Goal: Task Accomplishment & Management: Use online tool/utility

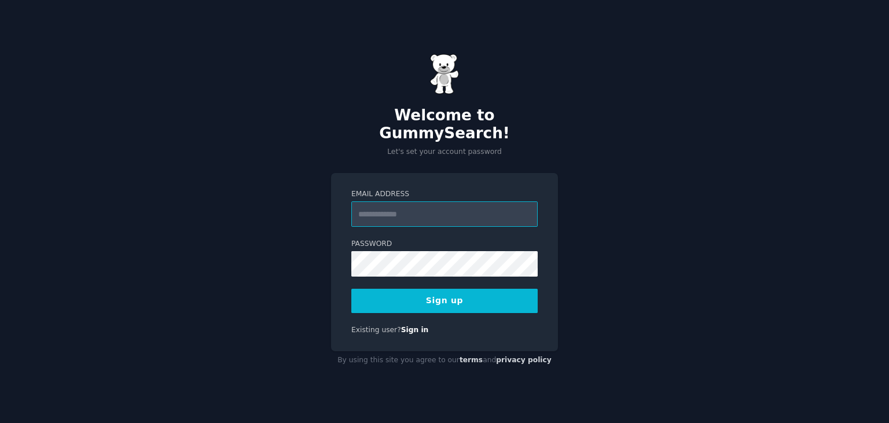
click at [458, 205] on input "Email Address" at bounding box center [444, 213] width 186 height 25
type input "**********"
click at [488, 289] on button "Sign up" at bounding box center [444, 301] width 186 height 24
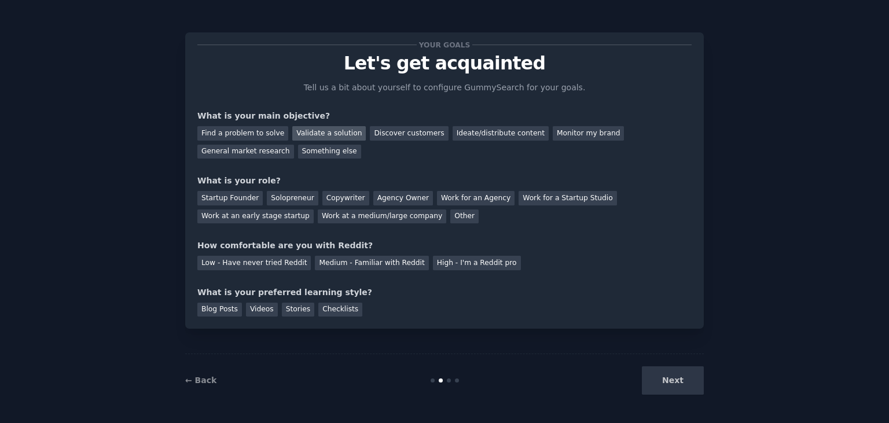
click at [330, 132] on div "Validate a solution" at bounding box center [328, 133] width 73 height 14
click at [409, 137] on div "Discover customers" at bounding box center [409, 133] width 78 height 14
click at [294, 145] on div "General market research" at bounding box center [245, 152] width 97 height 14
click at [384, 134] on div "Discover customers" at bounding box center [409, 133] width 78 height 14
click at [267, 196] on div "Solopreneur" at bounding box center [292, 198] width 51 height 14
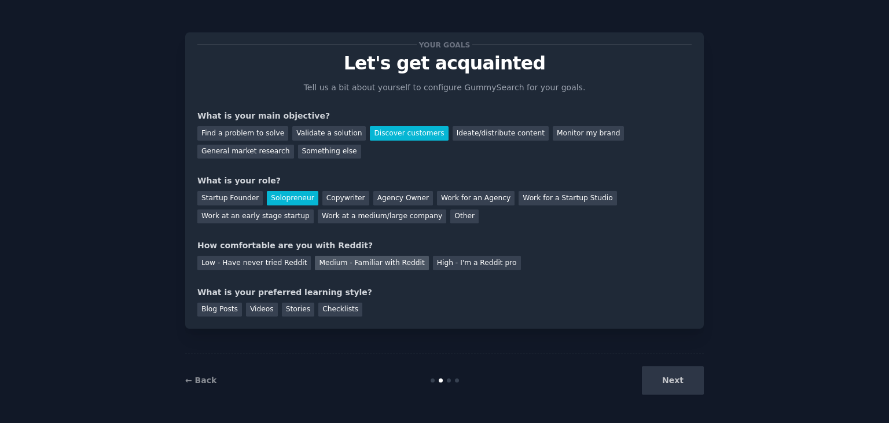
click at [352, 265] on div "Medium - Familiar with Reddit" at bounding box center [371, 263] width 113 height 14
click at [214, 314] on div "Blog Posts" at bounding box center [219, 310] width 45 height 14
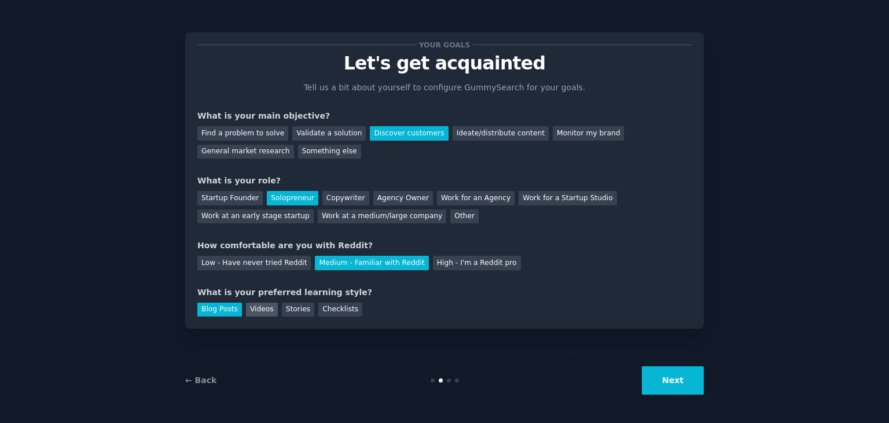
click at [246, 309] on div "Videos" at bounding box center [262, 310] width 32 height 14
click at [669, 381] on button "Next" at bounding box center [673, 380] width 62 height 28
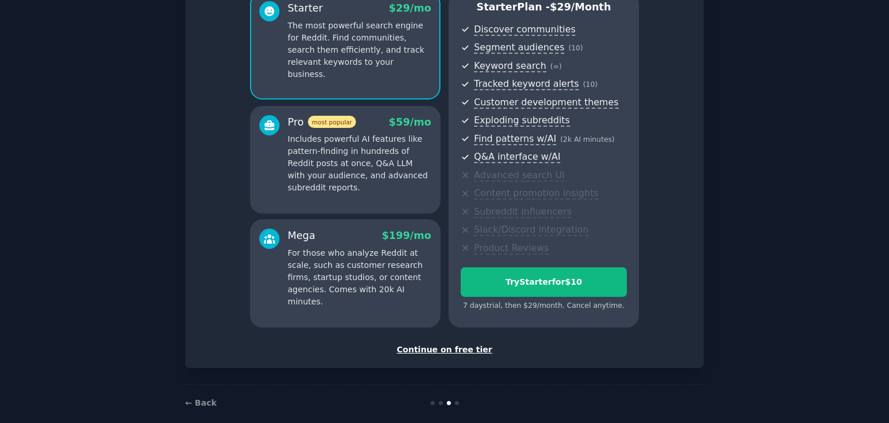
scroll to position [125, 0]
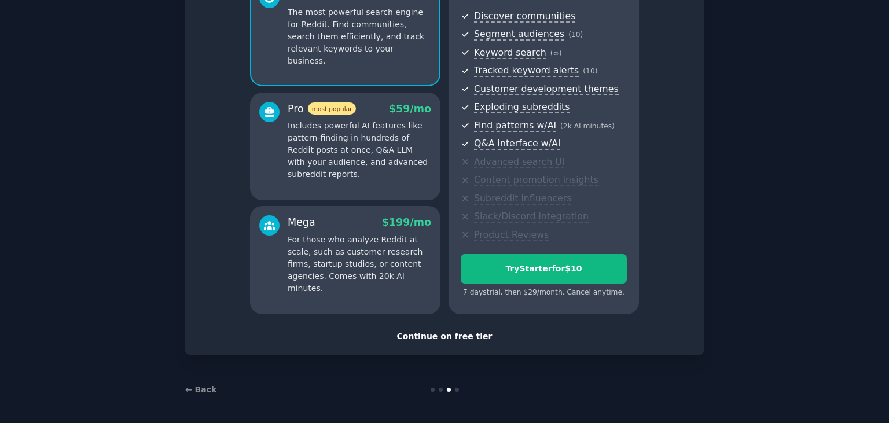
click at [466, 337] on div "Continue on free tier" at bounding box center [444, 336] width 494 height 12
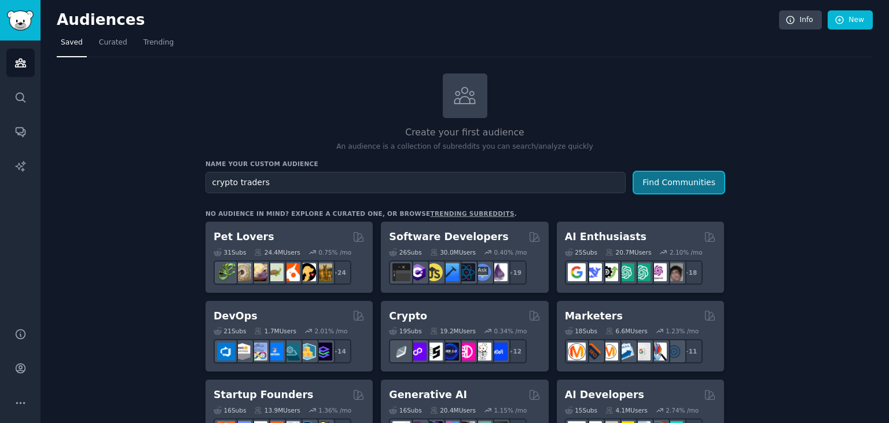
click at [695, 185] on button "Find Communities" at bounding box center [678, 182] width 90 height 21
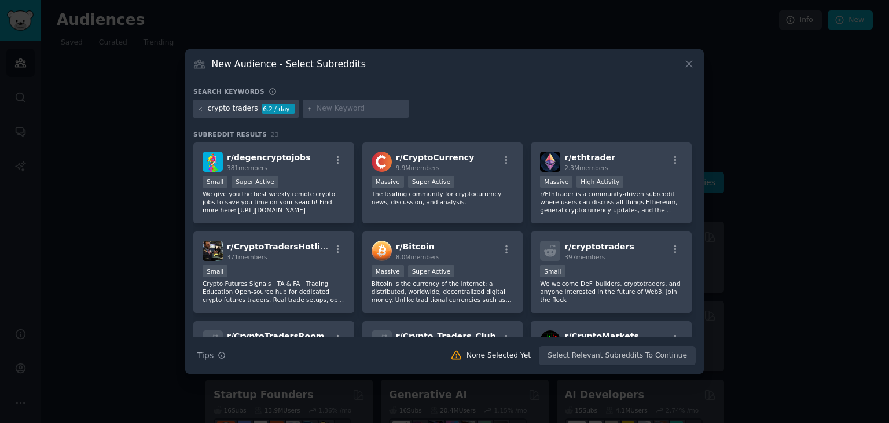
click at [681, 76] on div "New Audience - Select Subreddits" at bounding box center [444, 68] width 502 height 22
click at [694, 53] on div "New Audience - Select Subreddits Search keywords Try a 2-4 keywords your audien…" at bounding box center [444, 211] width 518 height 325
click at [689, 61] on icon at bounding box center [689, 64] width 12 height 12
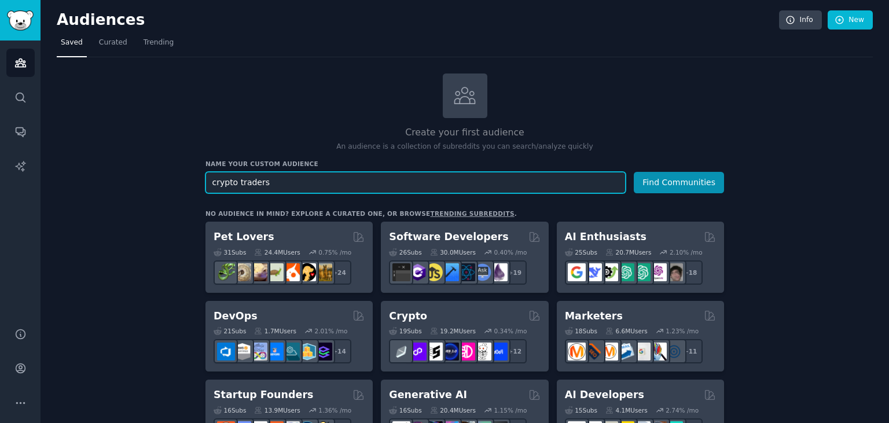
click at [223, 179] on input "crypto traders" at bounding box center [415, 182] width 420 height 21
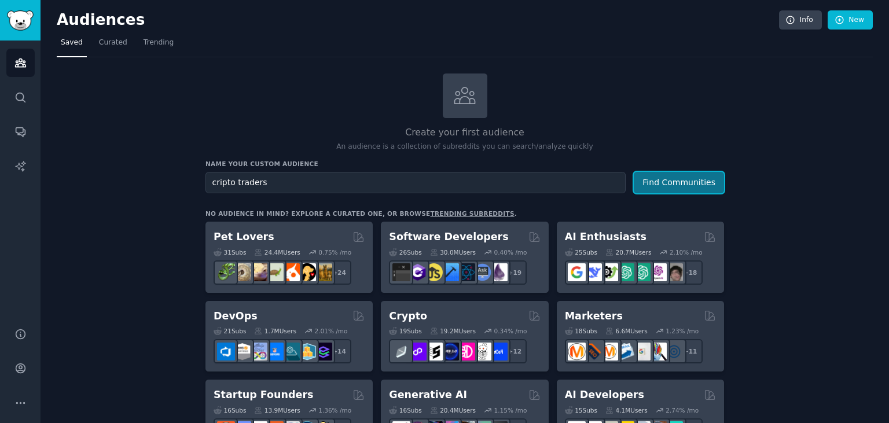
click at [698, 176] on button "Find Communities" at bounding box center [678, 182] width 90 height 21
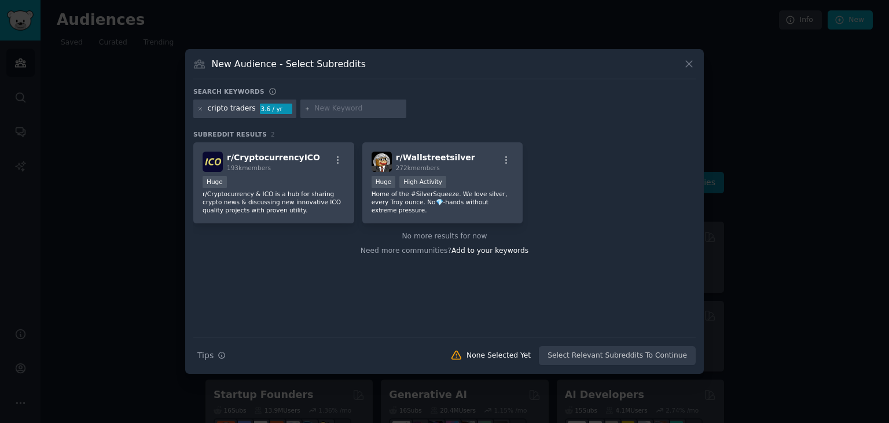
click at [694, 66] on icon at bounding box center [689, 64] width 12 height 12
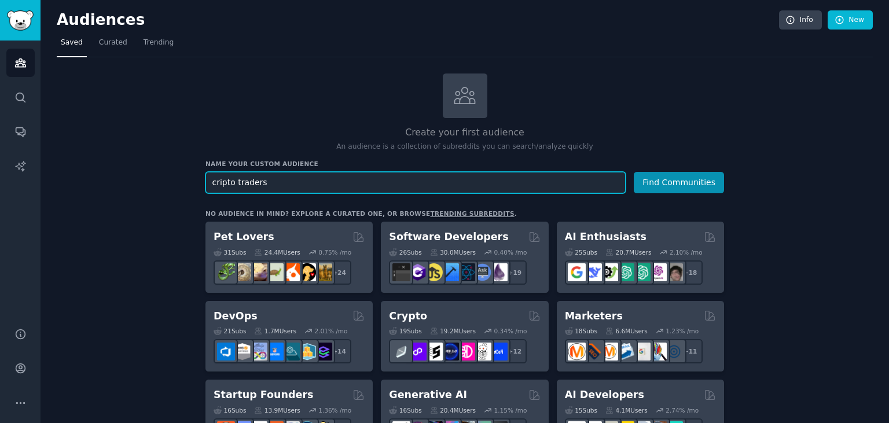
click at [249, 189] on input "cripto traders" at bounding box center [415, 182] width 420 height 21
drag, startPoint x: 255, startPoint y: 180, endPoint x: 279, endPoint y: 178, distance: 24.9
click at [279, 178] on input "cripto traders" at bounding box center [415, 182] width 420 height 21
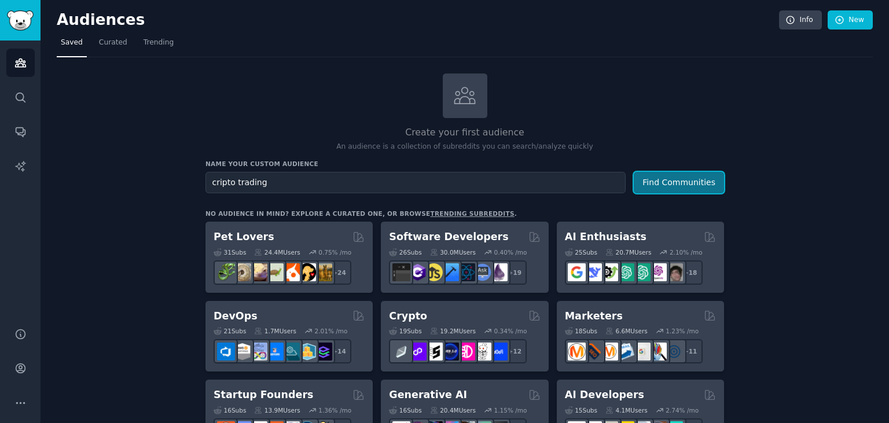
click at [702, 186] on button "Find Communities" at bounding box center [678, 182] width 90 height 21
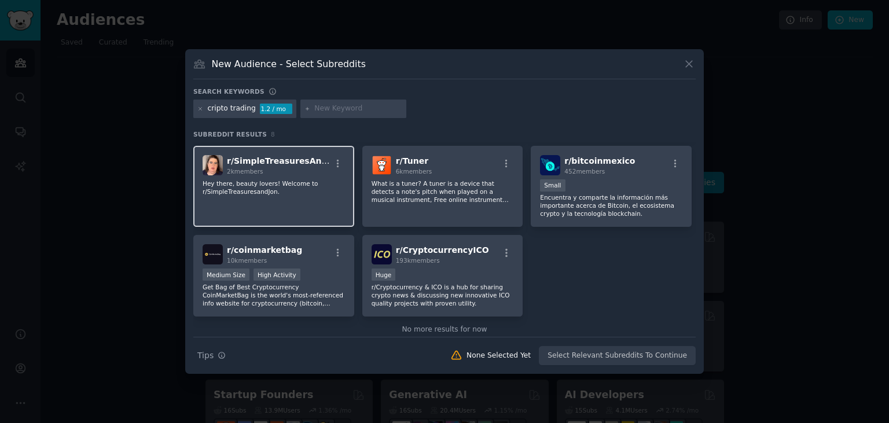
scroll to position [90, 0]
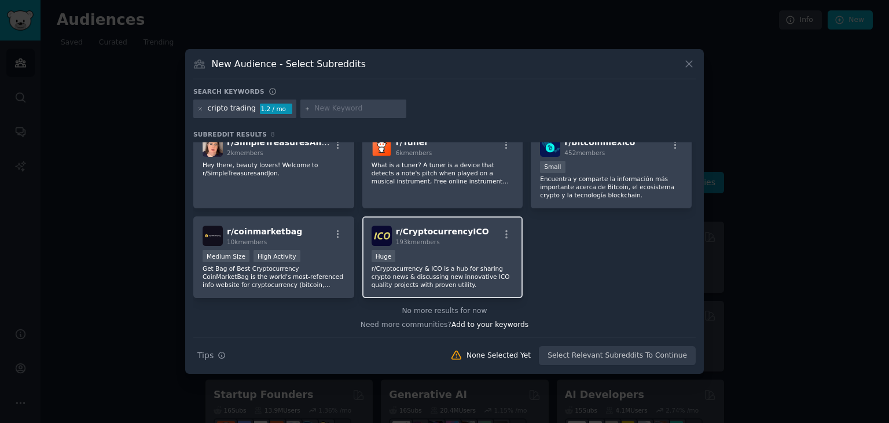
click at [418, 273] on p "r/Cryptocurrency & ICO is a hub for sharing crypto news & discussing new innova…" at bounding box center [442, 276] width 142 height 24
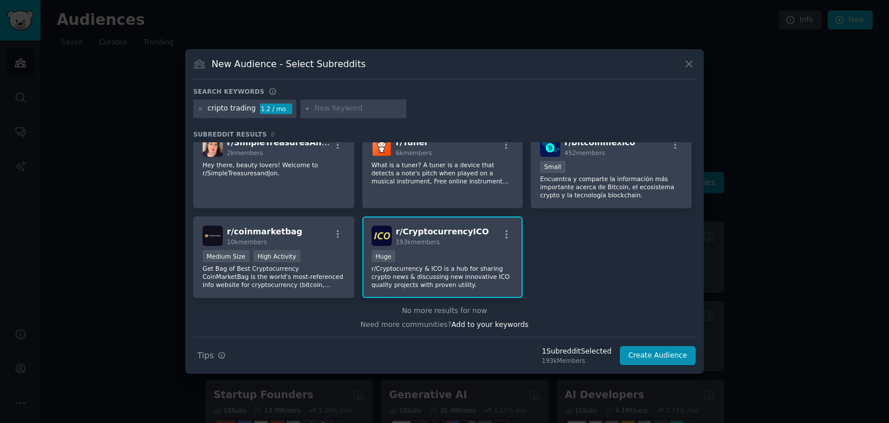
scroll to position [0, 0]
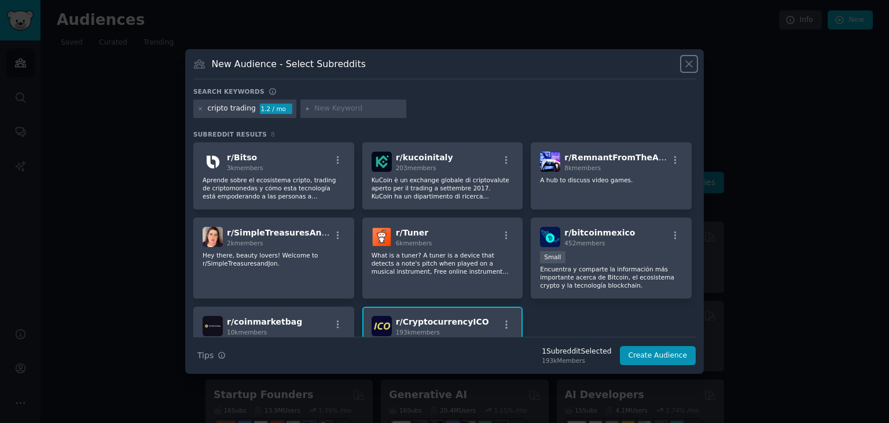
click at [684, 68] on icon at bounding box center [689, 64] width 12 height 12
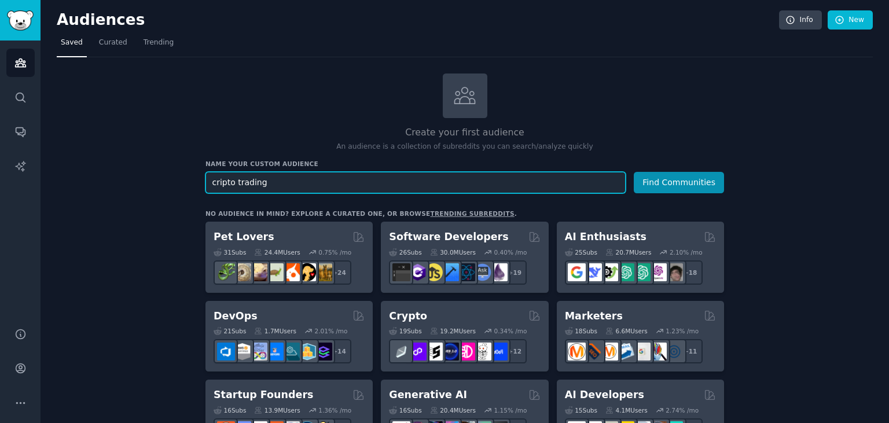
click at [262, 181] on input "cripto trading" at bounding box center [415, 182] width 420 height 21
type input "trade"
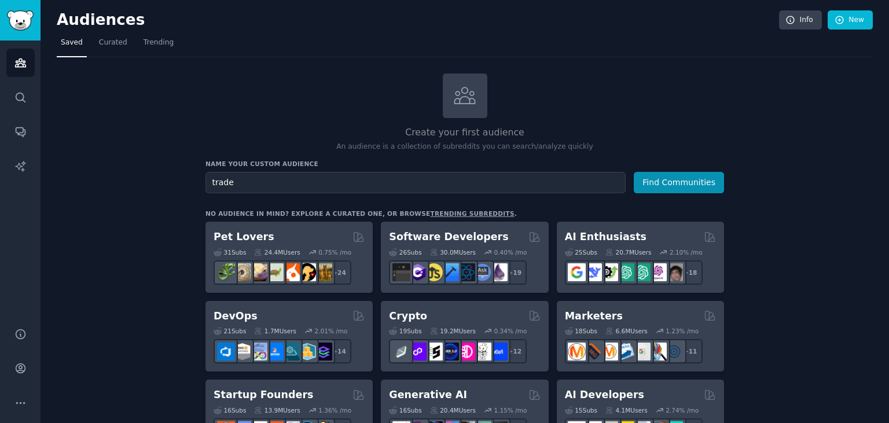
click at [695, 170] on div "Name your custom audience Audience Name trade Find Communities" at bounding box center [464, 177] width 518 height 34
click at [686, 185] on button "Find Communities" at bounding box center [678, 182] width 90 height 21
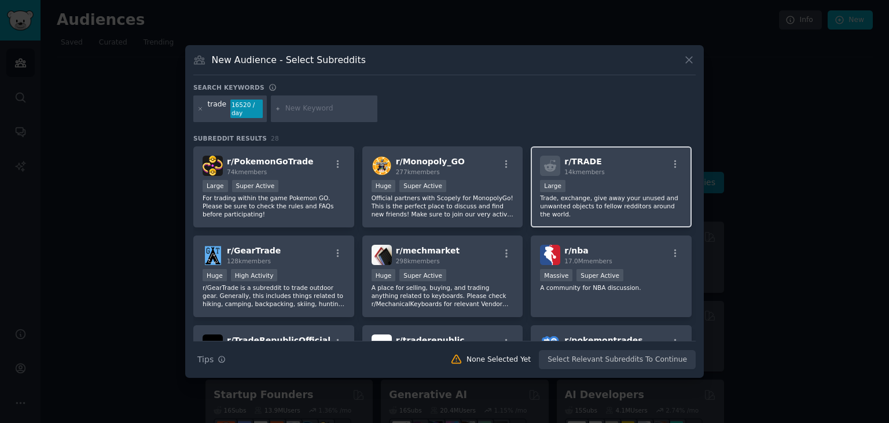
click at [639, 202] on p "Trade, exchange, give away your unused and unwanted objects to fellow redditors…" at bounding box center [611, 206] width 142 height 24
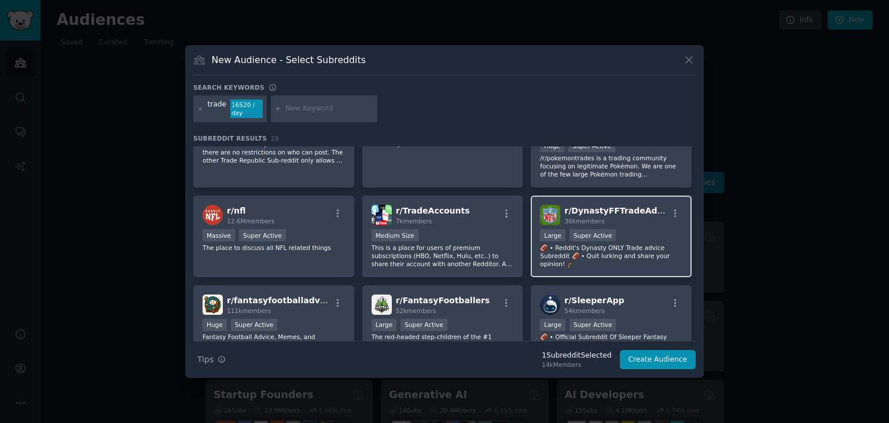
scroll to position [255, 0]
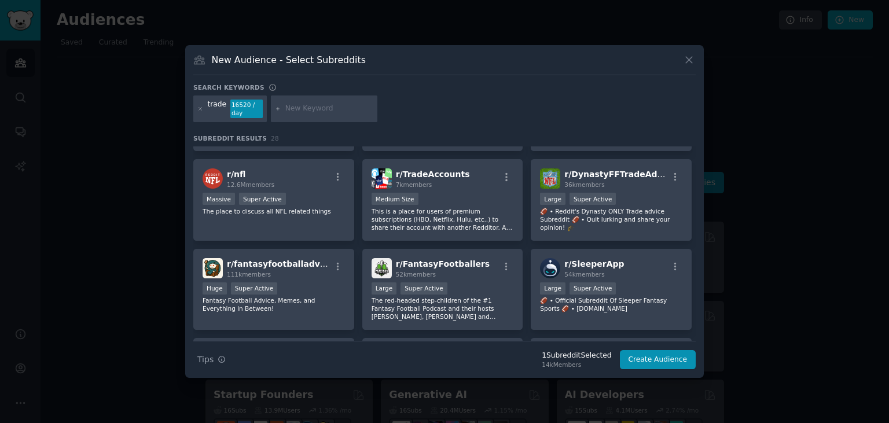
click at [325, 110] on input "text" at bounding box center [329, 109] width 88 height 10
type input "cripto"
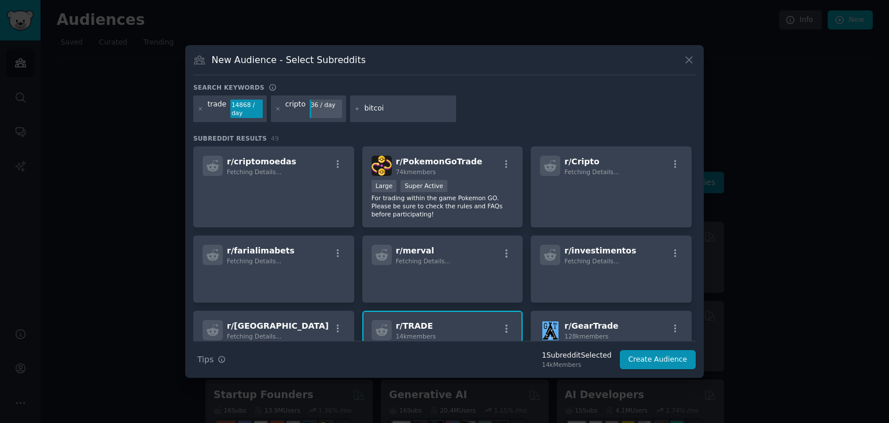
type input "bitcoin"
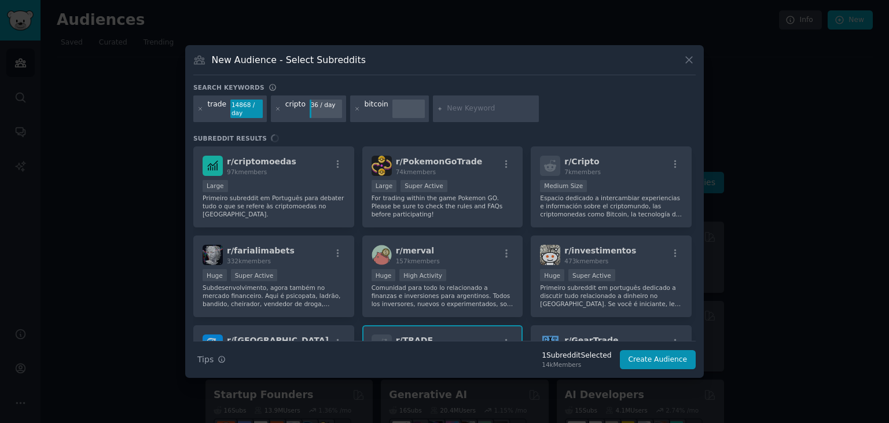
click at [274, 184] on div "r/ criptomoedas 97k members Large Primeiro subreddit em Português para debater …" at bounding box center [444, 243] width 502 height 194
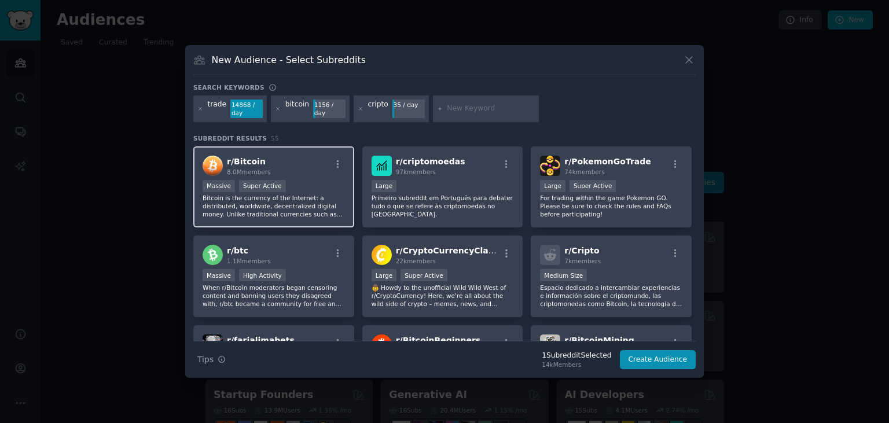
click at [316, 193] on div ">= 95th percentile for submissions / day Massive Super Active" at bounding box center [273, 187] width 142 height 14
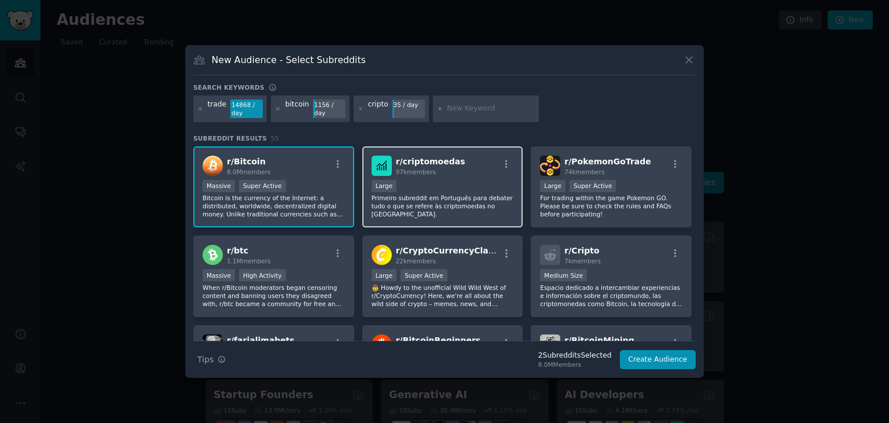
click at [498, 191] on div "10,000 - 100,000 members Large" at bounding box center [442, 187] width 142 height 14
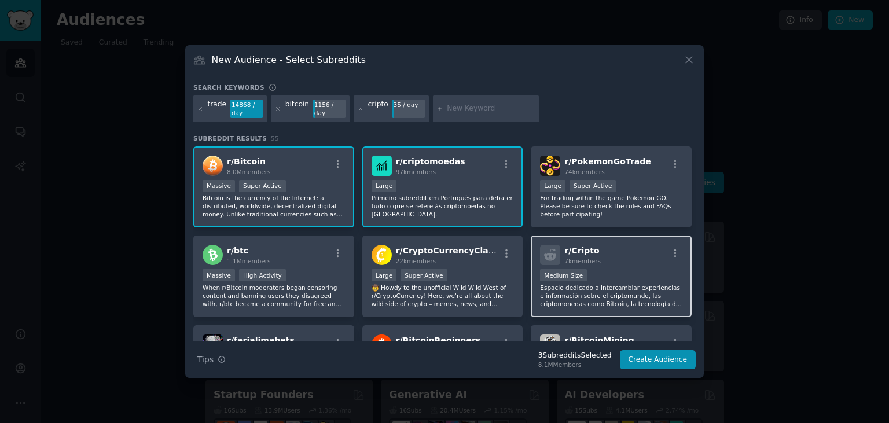
click at [655, 255] on div "r/ Cripto 7k members" at bounding box center [611, 255] width 142 height 20
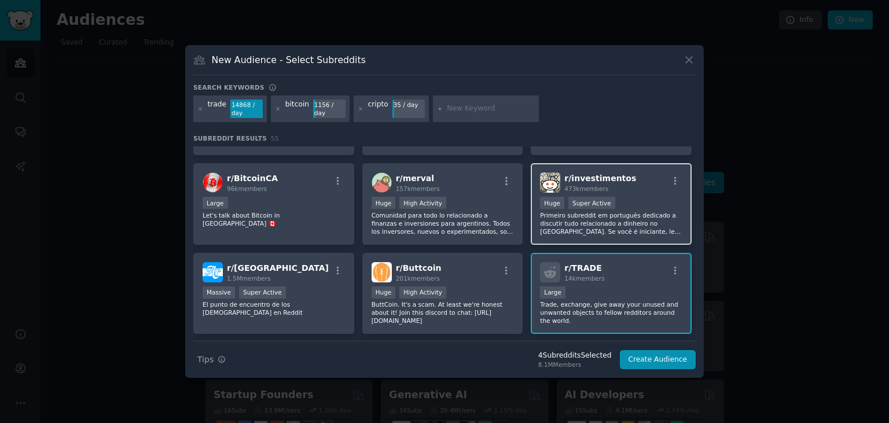
scroll to position [255, 0]
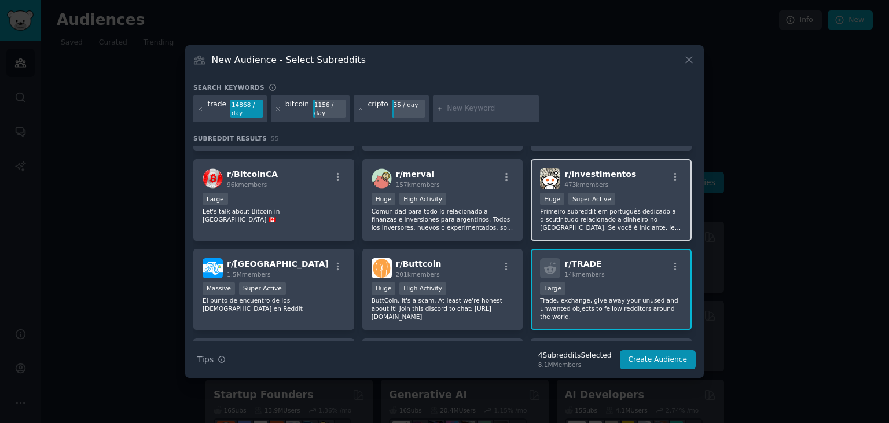
click at [639, 207] on p "Primeiro subreddit em português dedicado a discutir tudo relacionado a dinheiro…" at bounding box center [611, 219] width 142 height 24
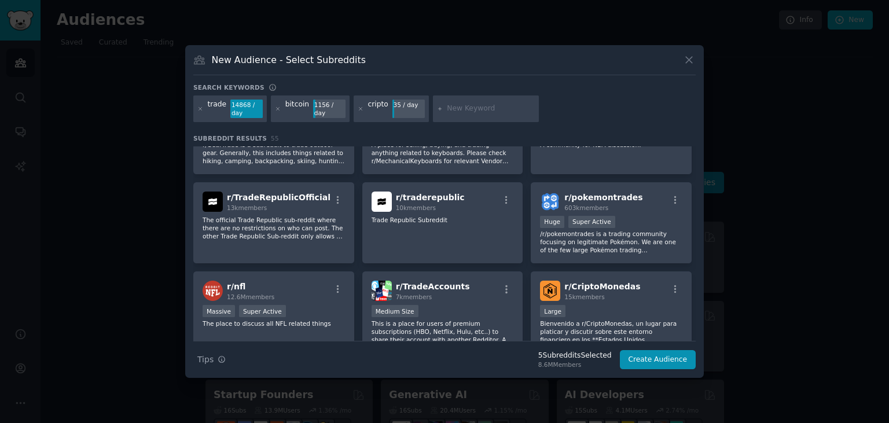
scroll to position [507, 0]
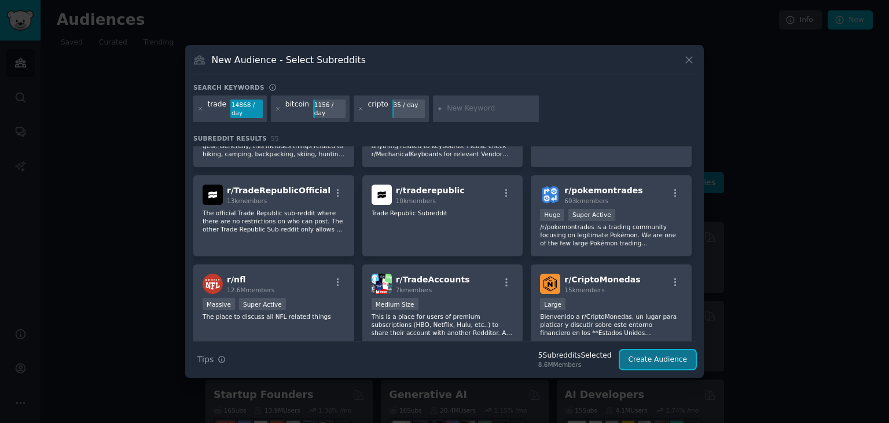
click at [671, 351] on button "Create Audience" at bounding box center [658, 360] width 76 height 20
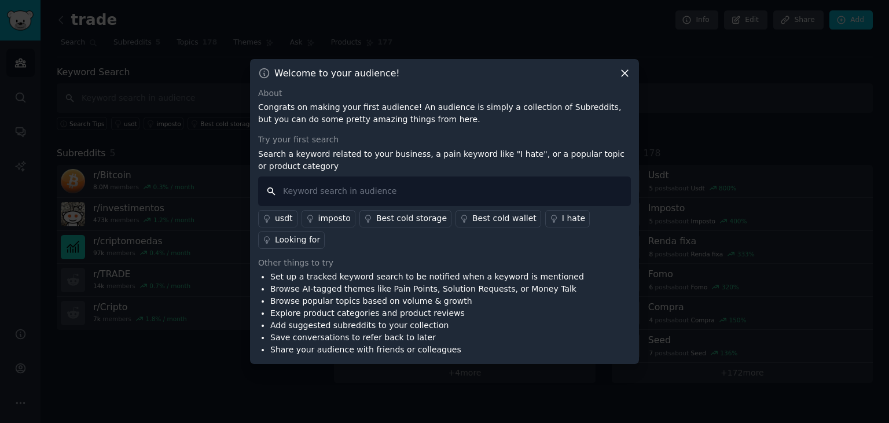
click at [344, 182] on input "text" at bounding box center [444, 191] width 373 height 30
click at [344, 182] on input "tr" at bounding box center [444, 191] width 373 height 30
type input "gráfico"
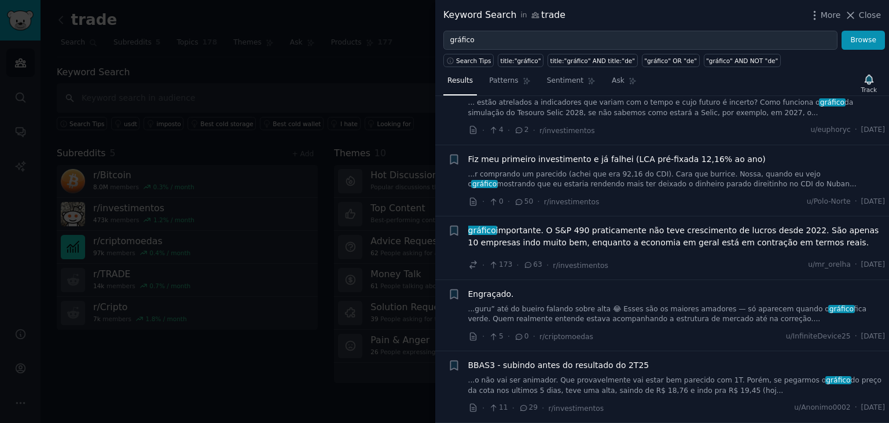
scroll to position [191, 0]
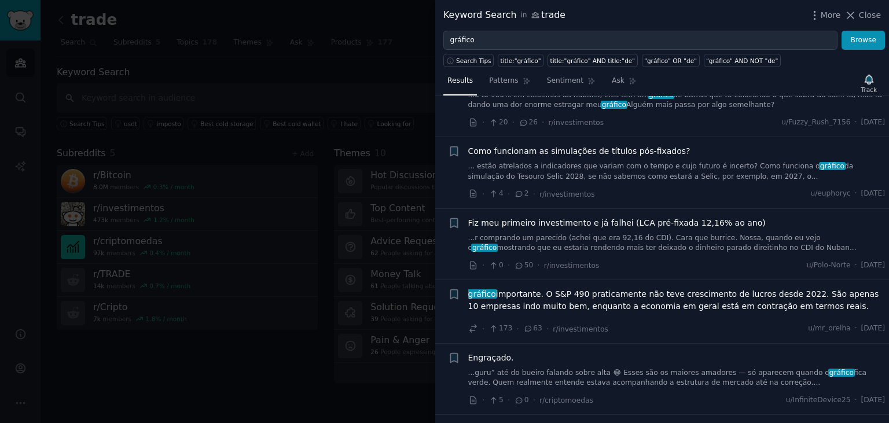
click at [636, 178] on link "... estão atrelados a indicadores que variam com o tempo e cujo futuro é incert…" at bounding box center [676, 171] width 417 height 20
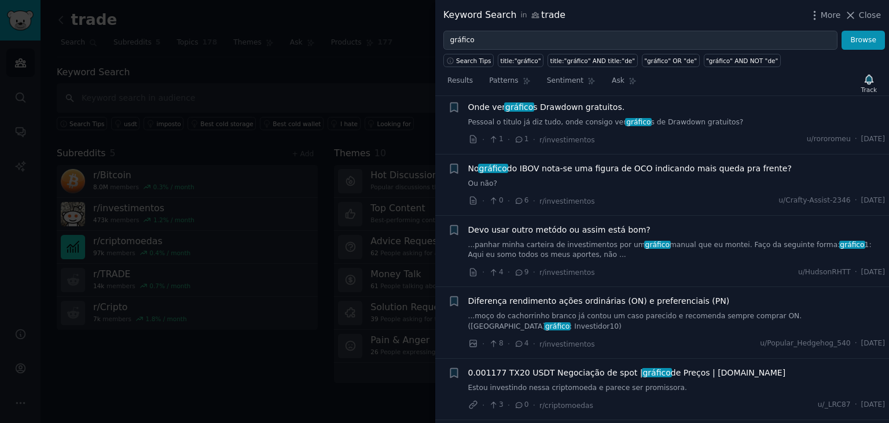
scroll to position [1190, 0]
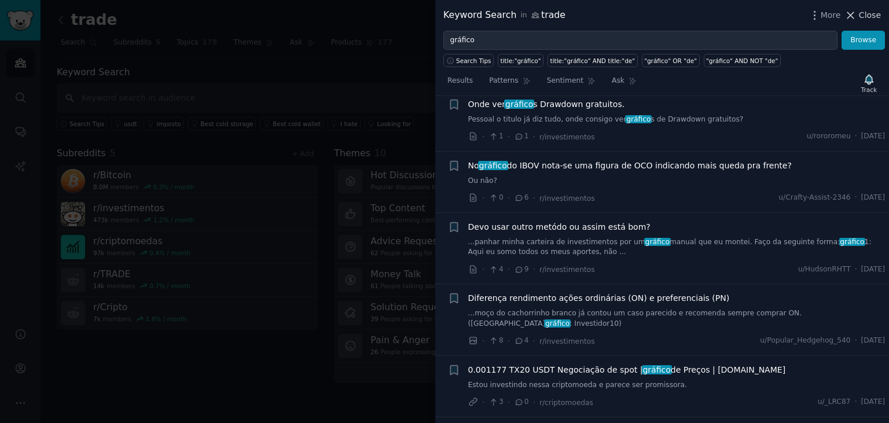
click at [856, 18] on icon at bounding box center [850, 15] width 12 height 12
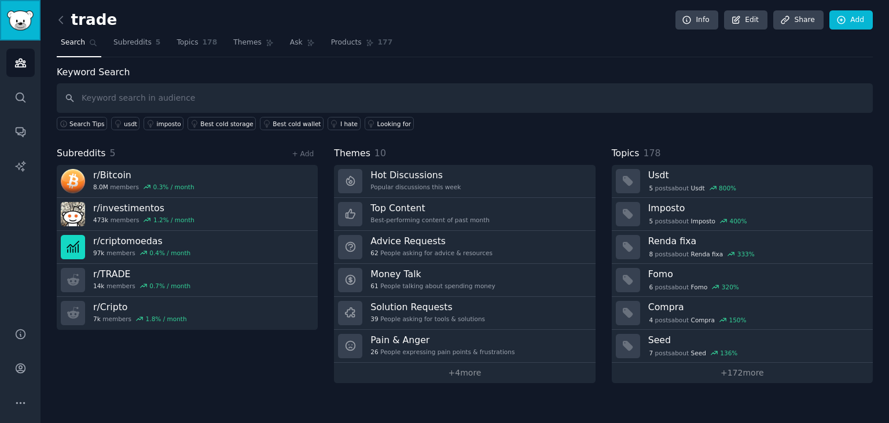
click at [25, 20] on img "Sidebar" at bounding box center [20, 20] width 27 height 20
